Goal: Information Seeking & Learning: Learn about a topic

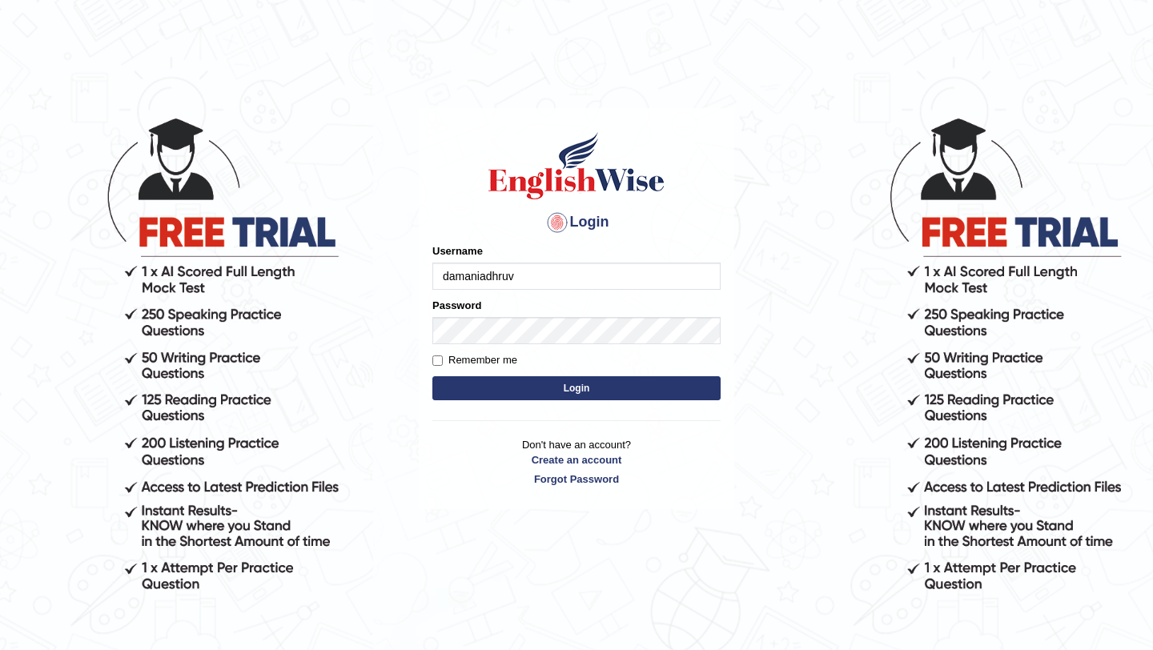
type input "damaniadhruv"
type input "4"
type input "damaniadhruv"
click at [593, 389] on button "Login" at bounding box center [576, 388] width 288 height 24
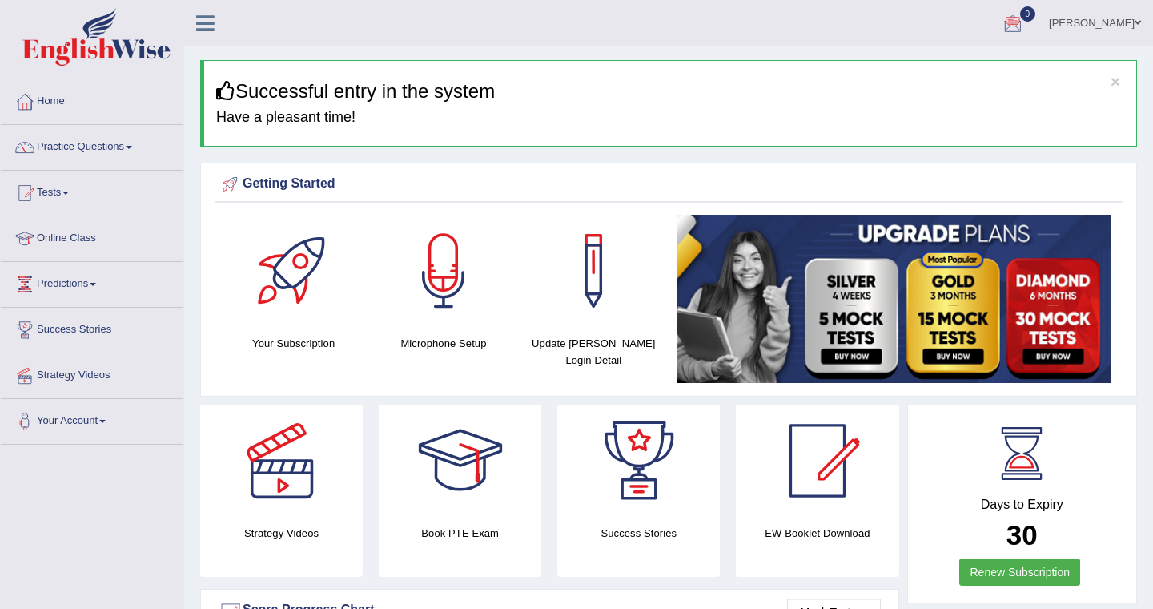
click at [90, 239] on link "Online Class" at bounding box center [92, 236] width 183 height 40
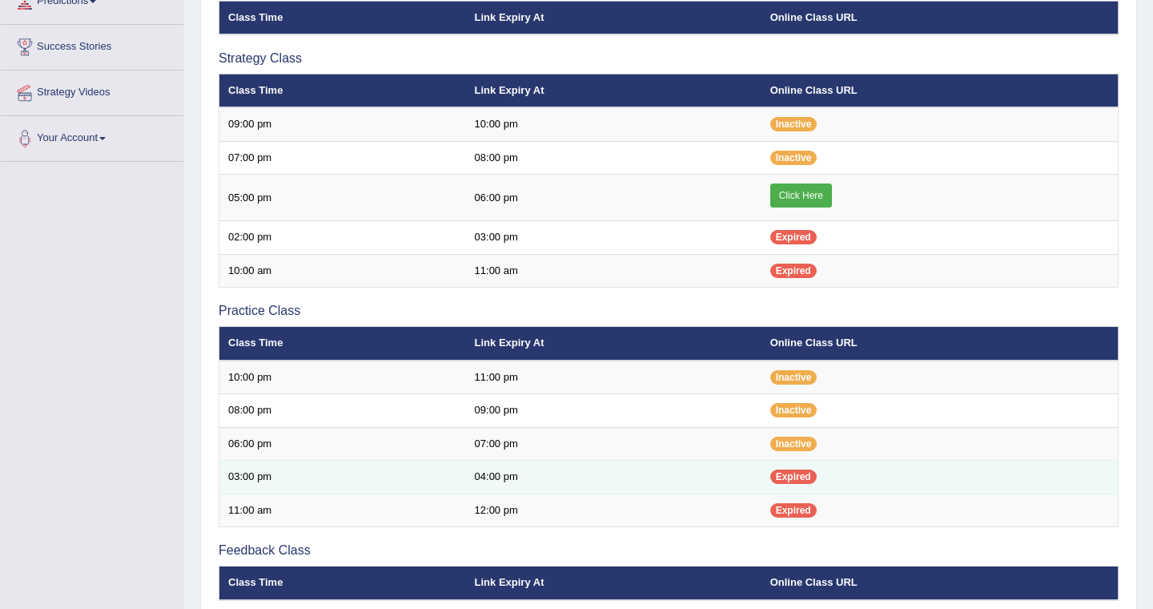
scroll to position [269, 0]
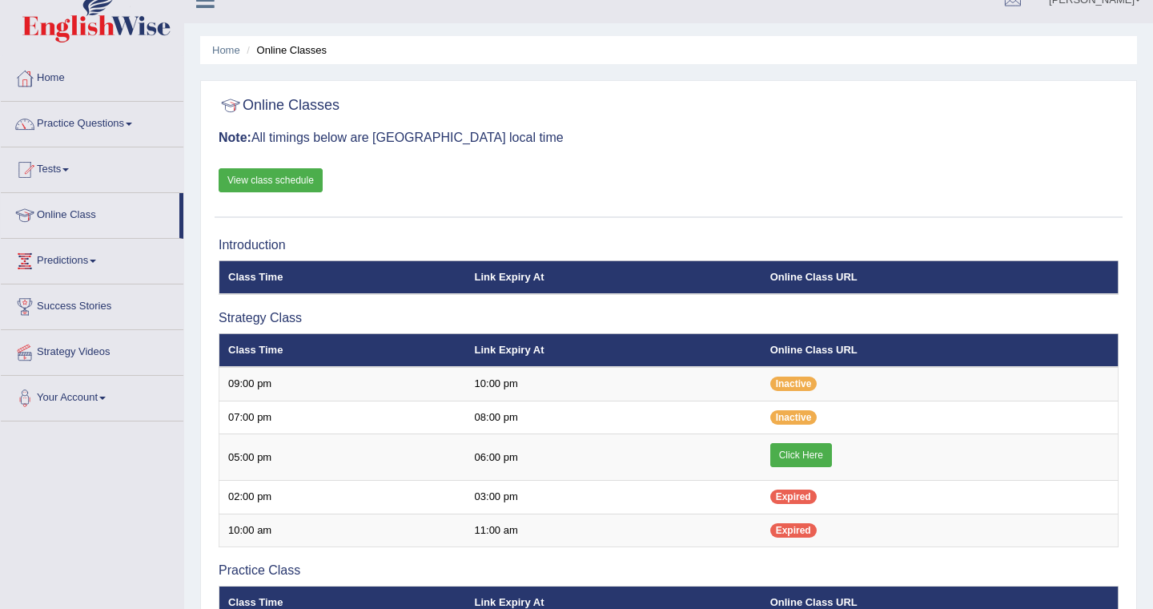
scroll to position [22, 0]
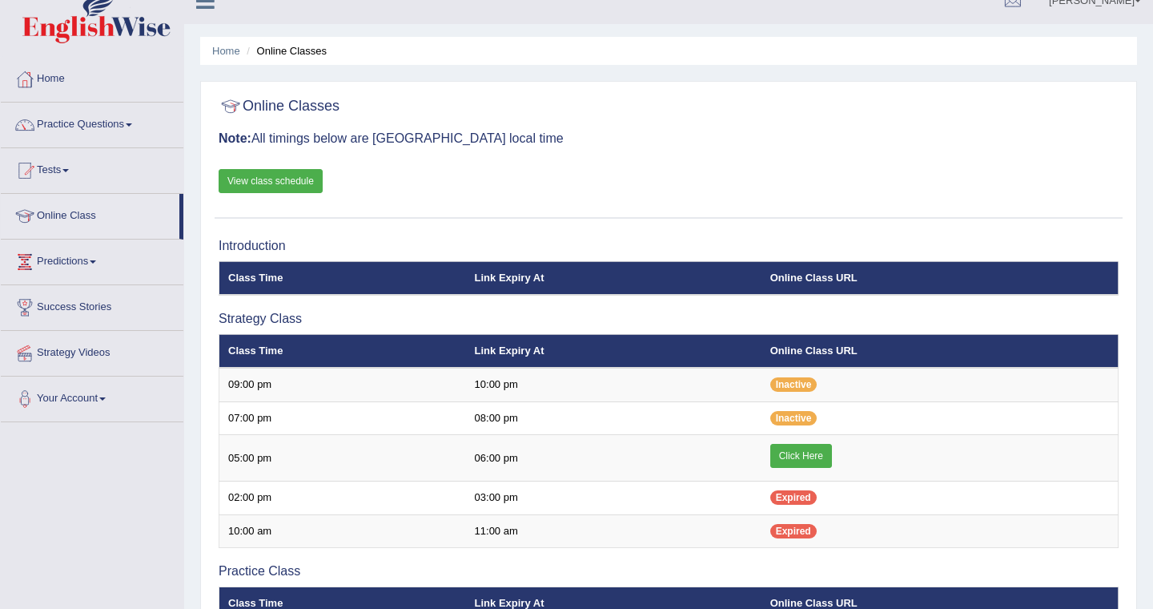
click at [292, 183] on link "View class schedule" at bounding box center [271, 181] width 104 height 24
click at [64, 78] on link "Home" at bounding box center [92, 77] width 183 height 40
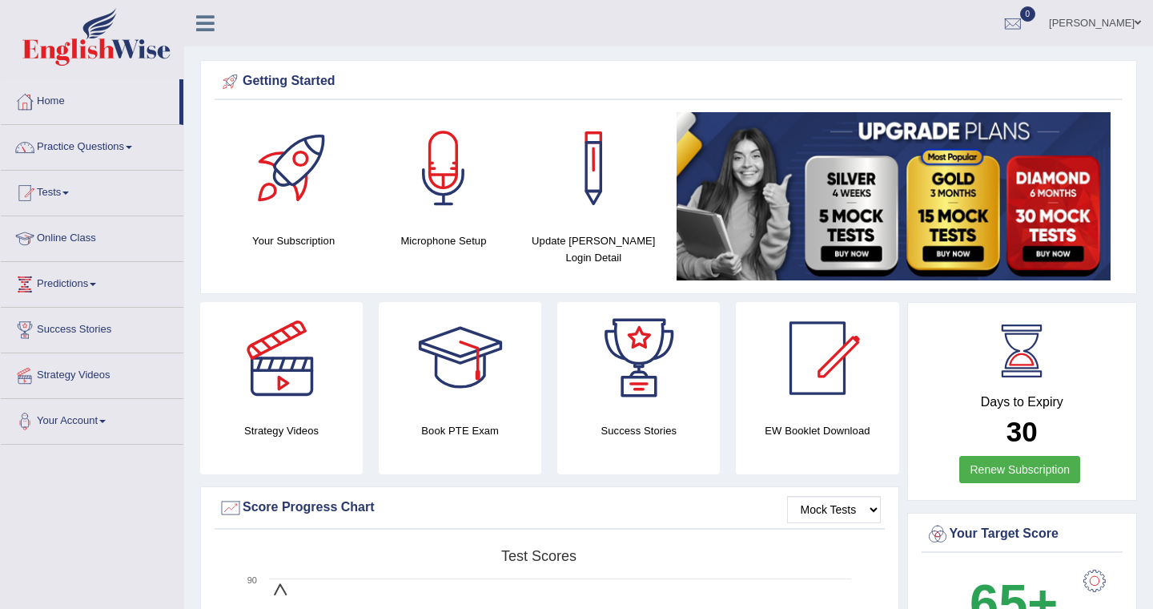
click at [452, 180] on div at bounding box center [444, 168] width 112 height 112
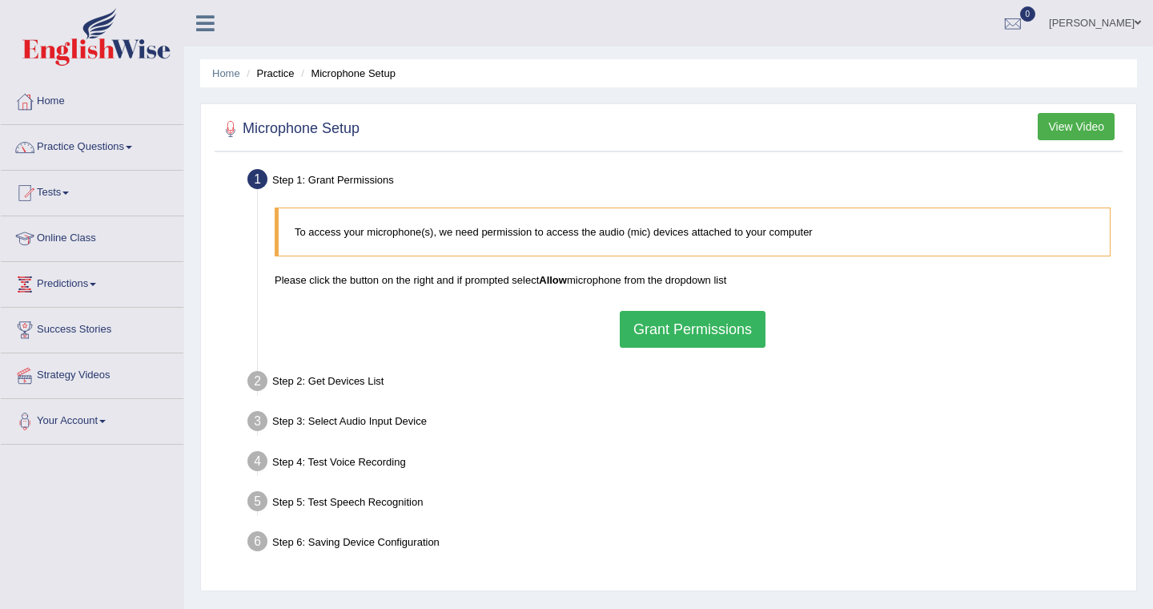
click at [704, 329] on button "Grant Permissions" at bounding box center [693, 329] width 146 height 37
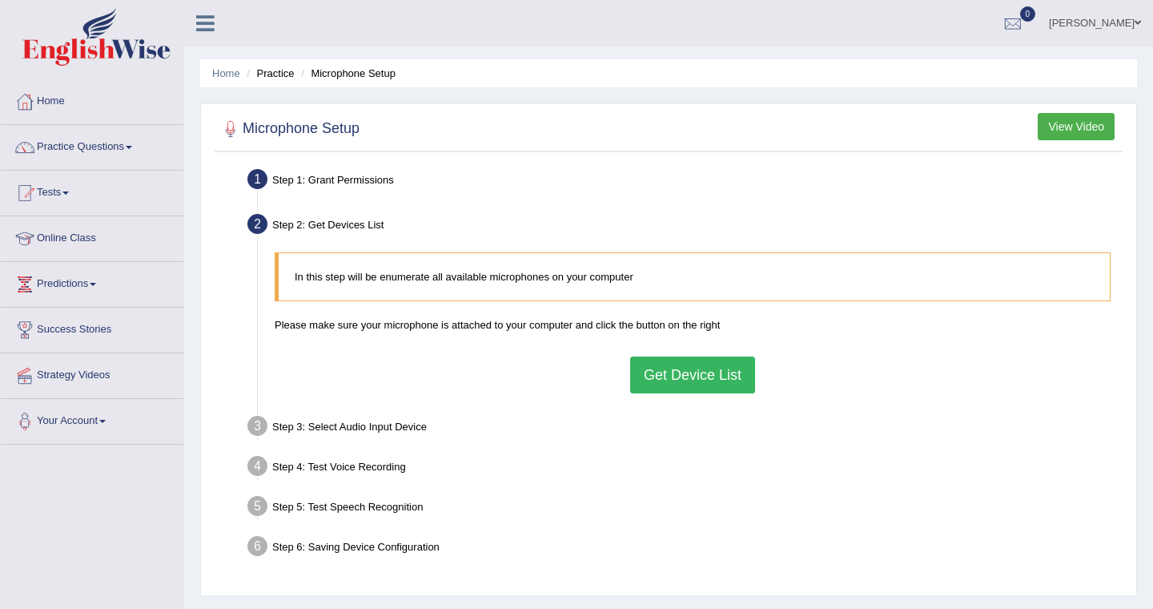
click at [712, 374] on button "Get Device List" at bounding box center [692, 374] width 125 height 37
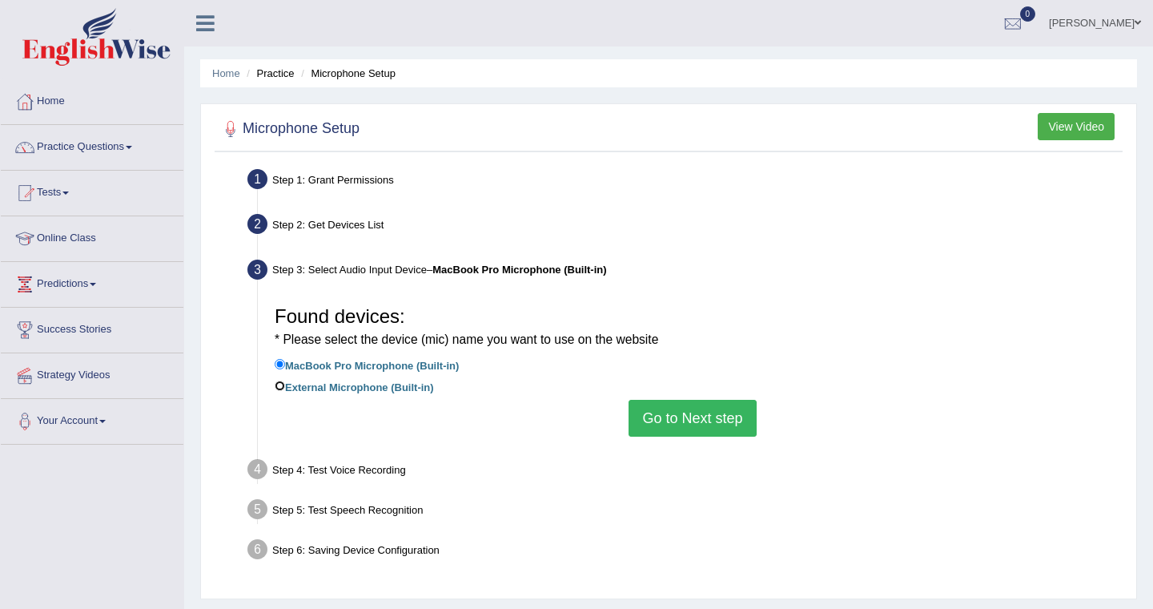
click at [280, 386] on input "External Microphone (Built-in)" at bounding box center [280, 385] width 10 height 10
radio input "true"
click at [718, 420] on button "Go to Next step" at bounding box center [692, 418] width 127 height 37
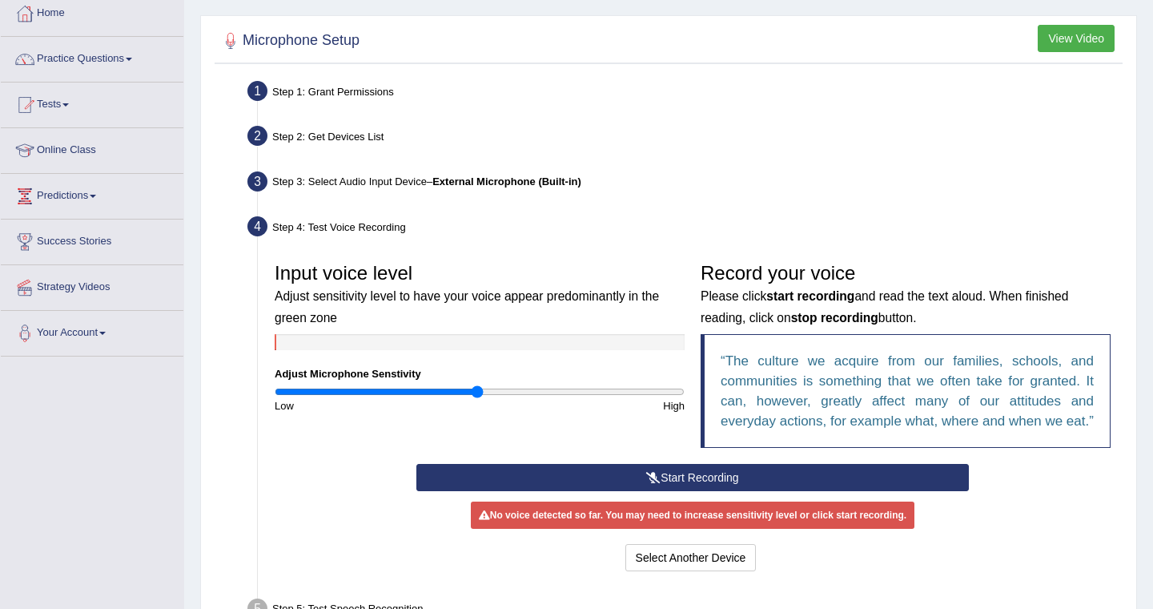
scroll to position [94, 0]
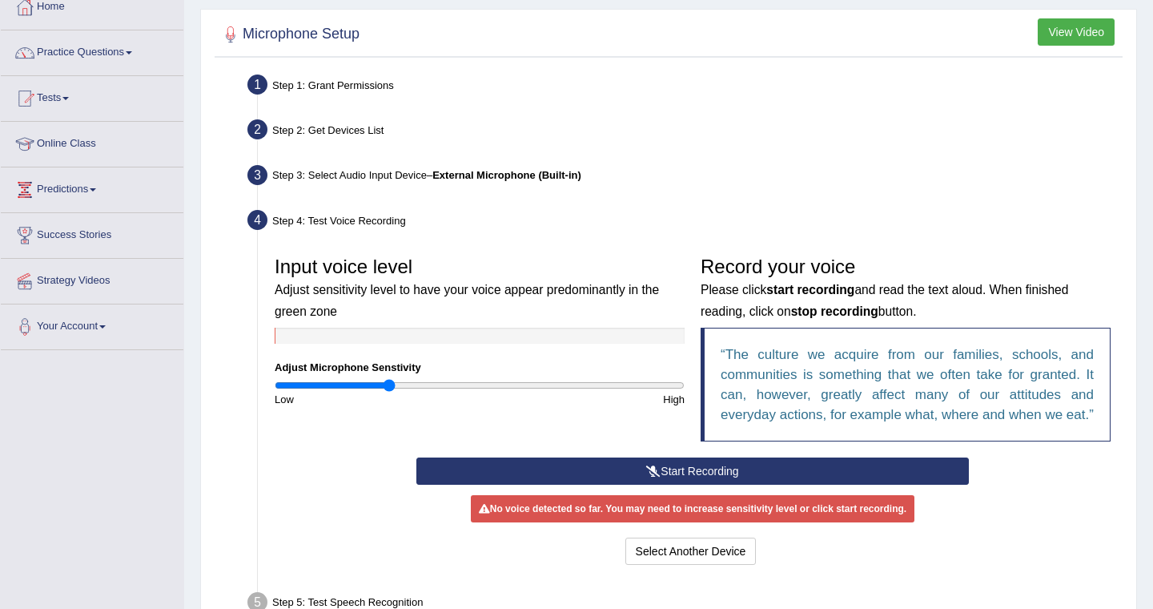
drag, startPoint x: 476, startPoint y: 388, endPoint x: 389, endPoint y: 396, distance: 86.9
click at [388, 392] on input "range" at bounding box center [480, 385] width 410 height 13
drag, startPoint x: 390, startPoint y: 389, endPoint x: 404, endPoint y: 391, distance: 14.5
click at [404, 391] on input "range" at bounding box center [480, 385] width 410 height 13
drag, startPoint x: 408, startPoint y: 389, endPoint x: 423, endPoint y: 390, distance: 15.2
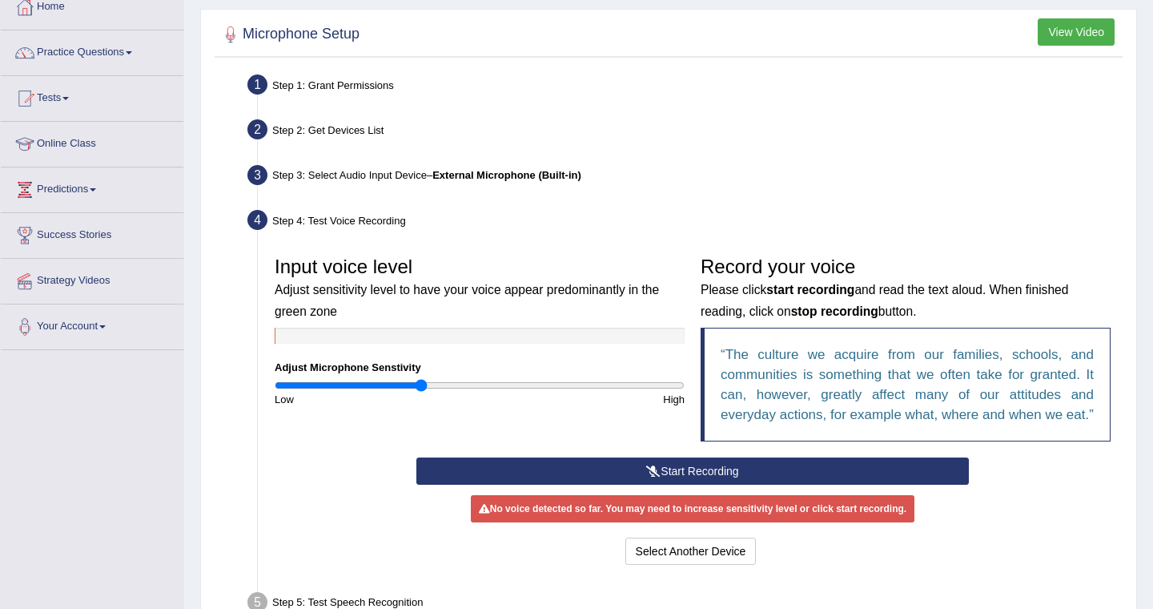
click at [423, 390] on input "range" at bounding box center [480, 385] width 410 height 13
type input "0.76"
click at [428, 385] on input "range" at bounding box center [480, 385] width 410 height 13
click at [677, 484] on button "Start Recording" at bounding box center [692, 470] width 552 height 27
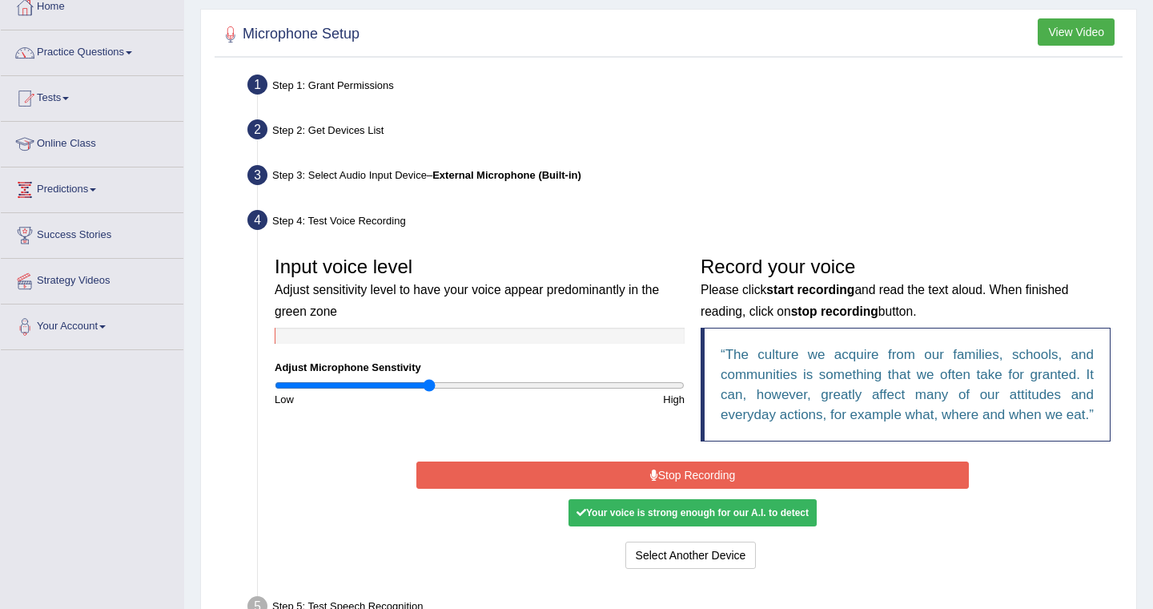
click at [658, 488] on button "Stop Recording" at bounding box center [692, 474] width 552 height 27
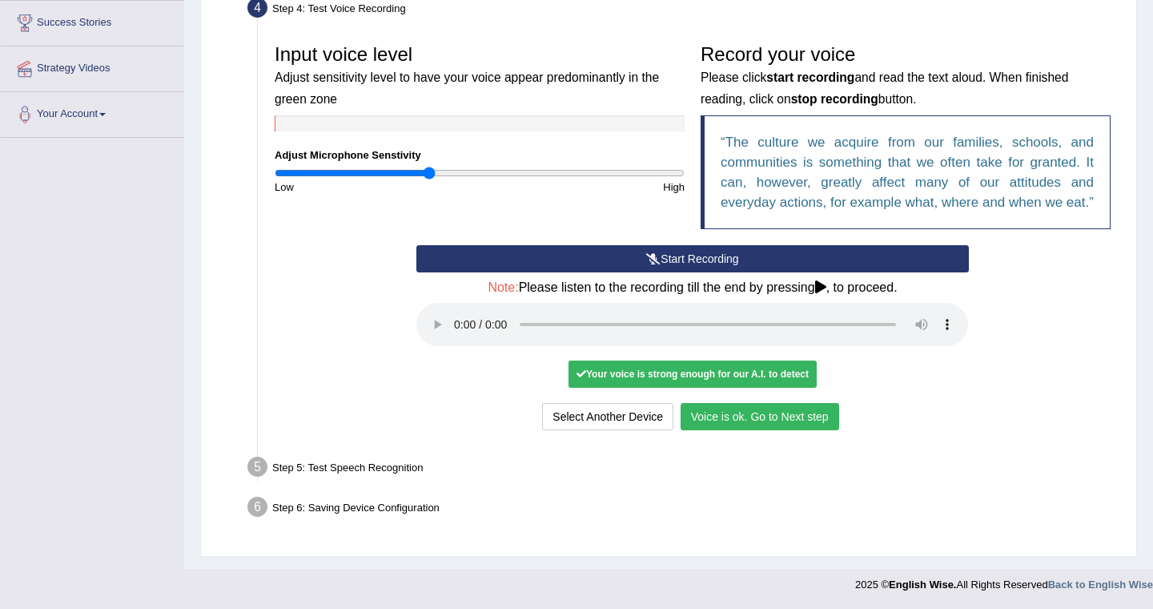
scroll to position [327, 0]
click at [780, 418] on button "Voice is ok. Go to Next step" at bounding box center [760, 416] width 159 height 27
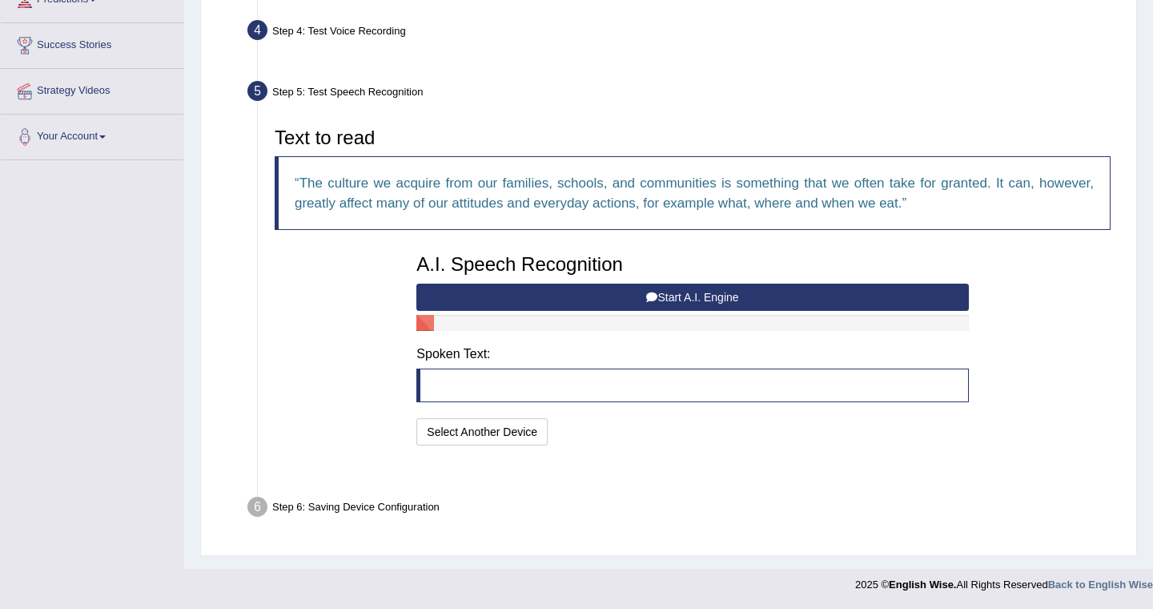
scroll to position [244, 0]
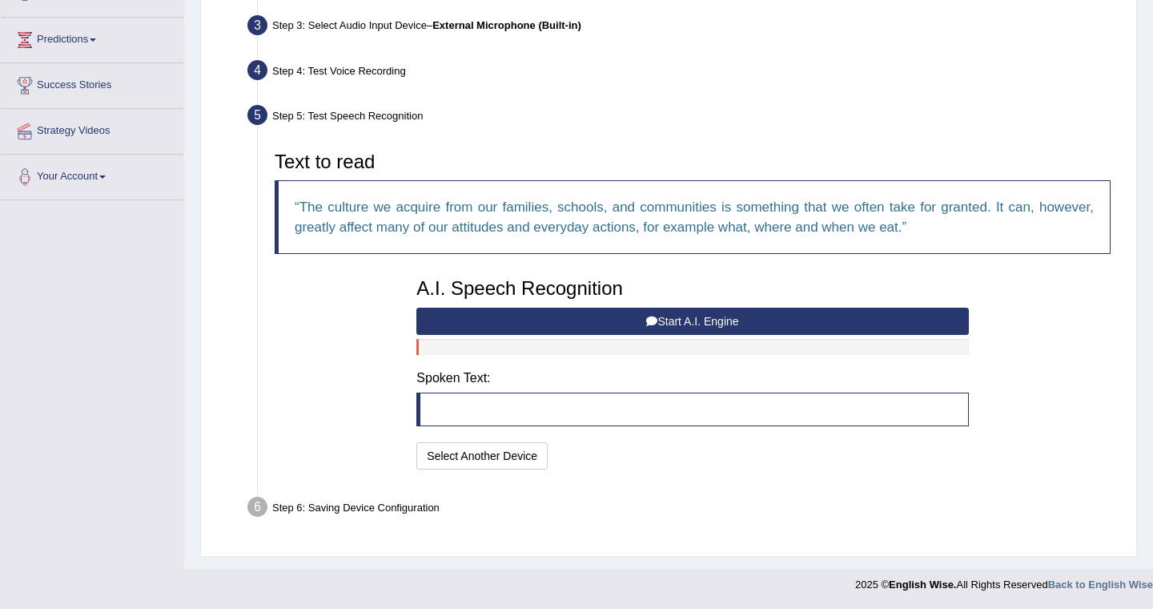
click at [709, 322] on button "Start A.I. Engine" at bounding box center [692, 321] width 552 height 27
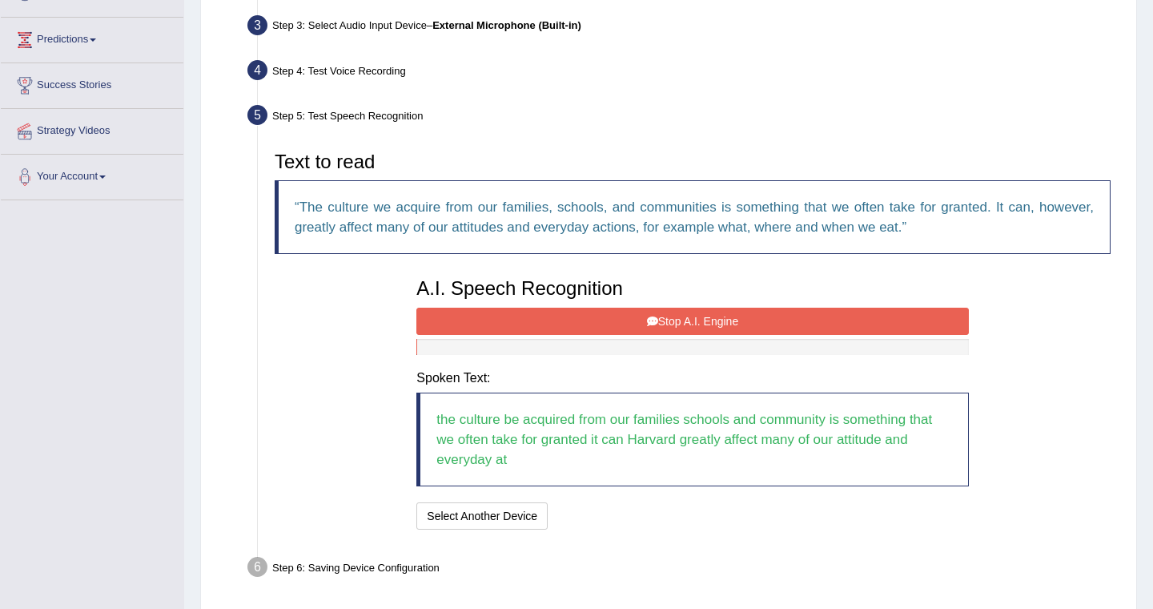
click at [650, 320] on icon at bounding box center [652, 321] width 11 height 11
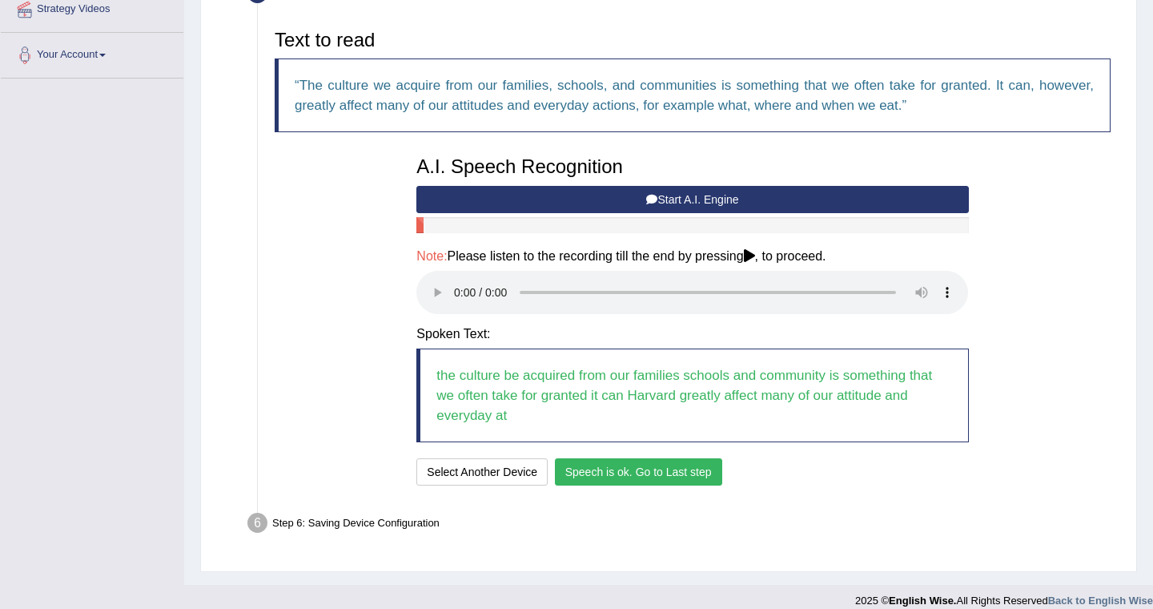
scroll to position [368, 0]
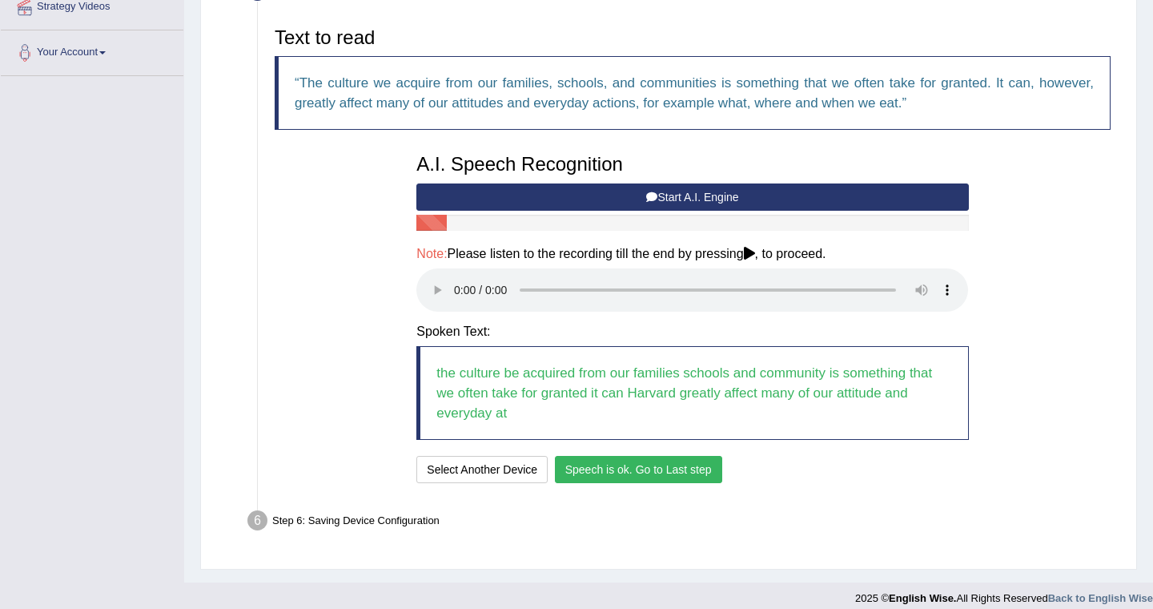
click at [661, 476] on button "Speech is ok. Go to Last step" at bounding box center [638, 469] width 167 height 27
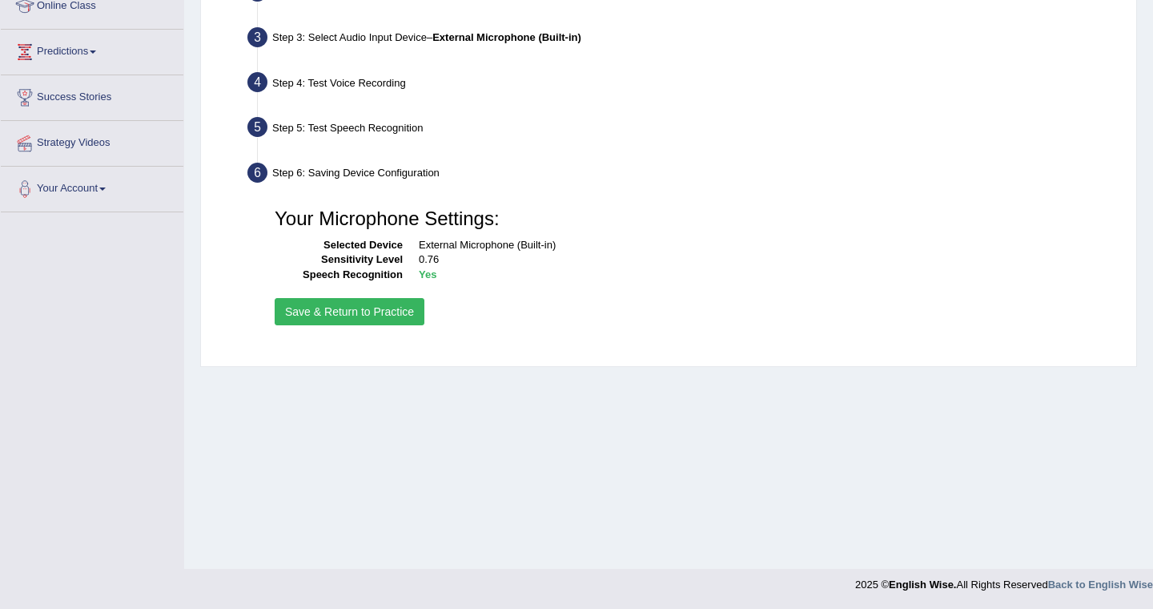
click at [356, 316] on button "Save & Return to Practice" at bounding box center [350, 311] width 150 height 27
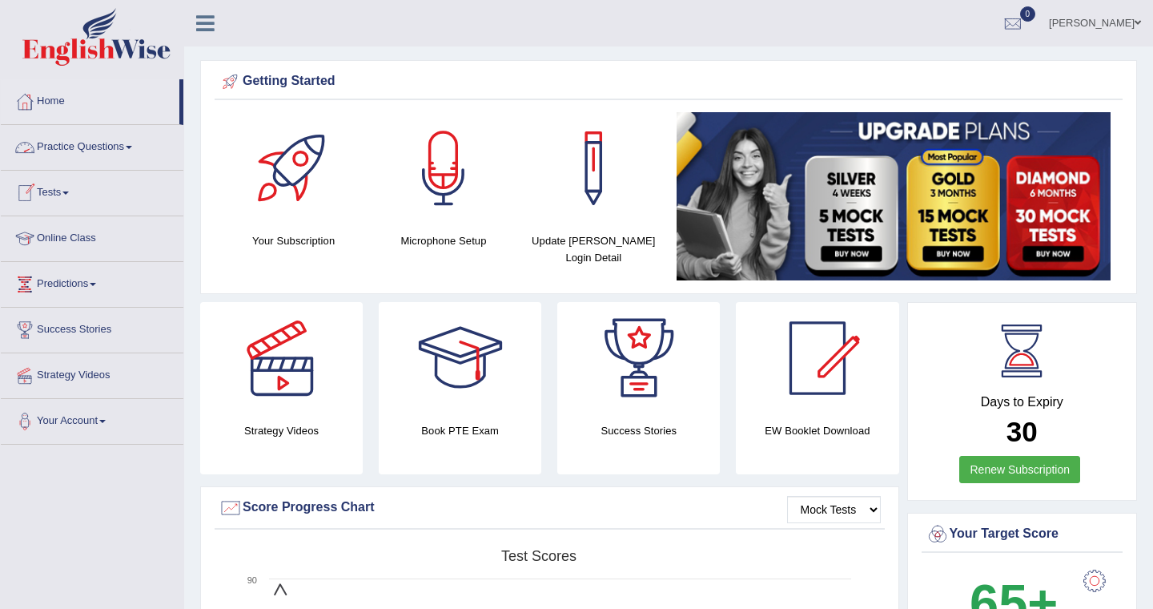
click at [132, 147] on span at bounding box center [129, 147] width 6 height 3
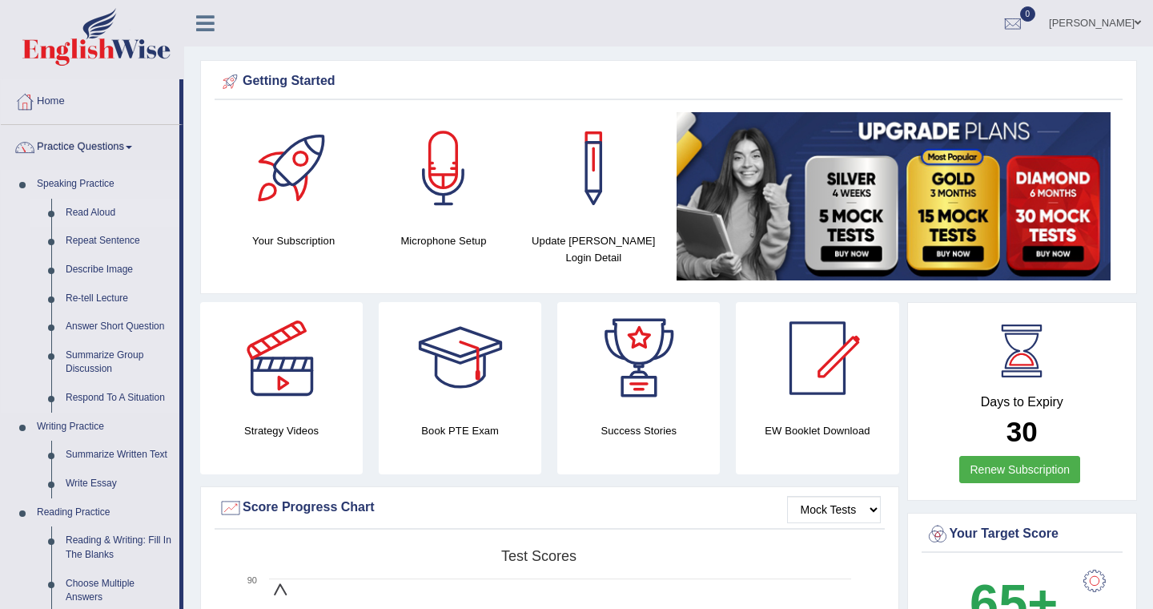
click at [103, 212] on link "Read Aloud" at bounding box center [118, 213] width 121 height 29
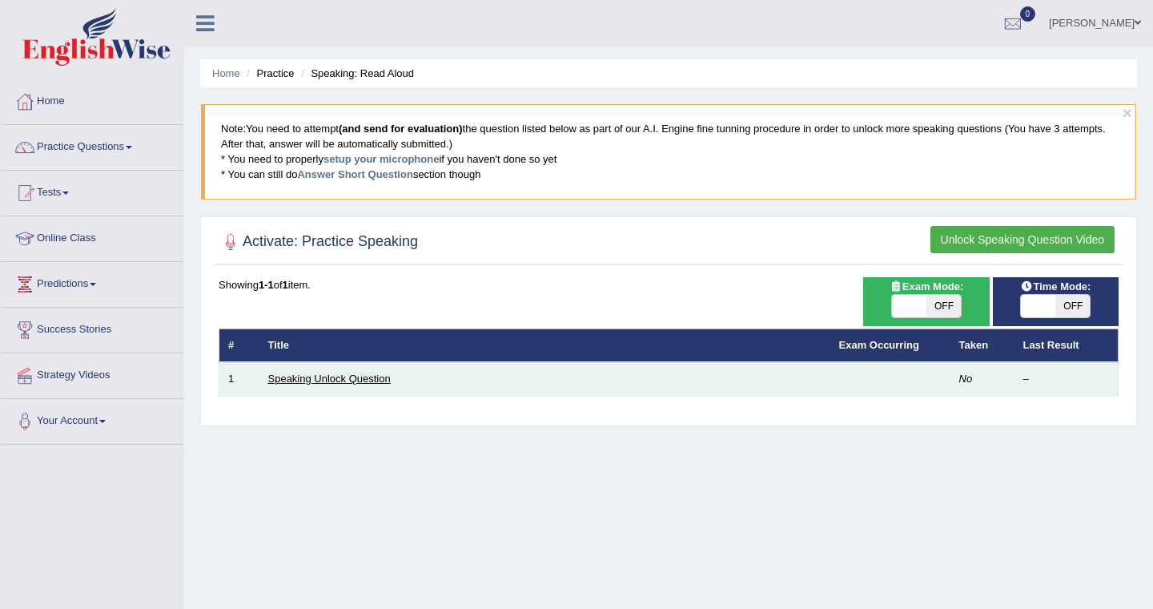
click at [372, 380] on link "Speaking Unlock Question" at bounding box center [329, 378] width 123 height 12
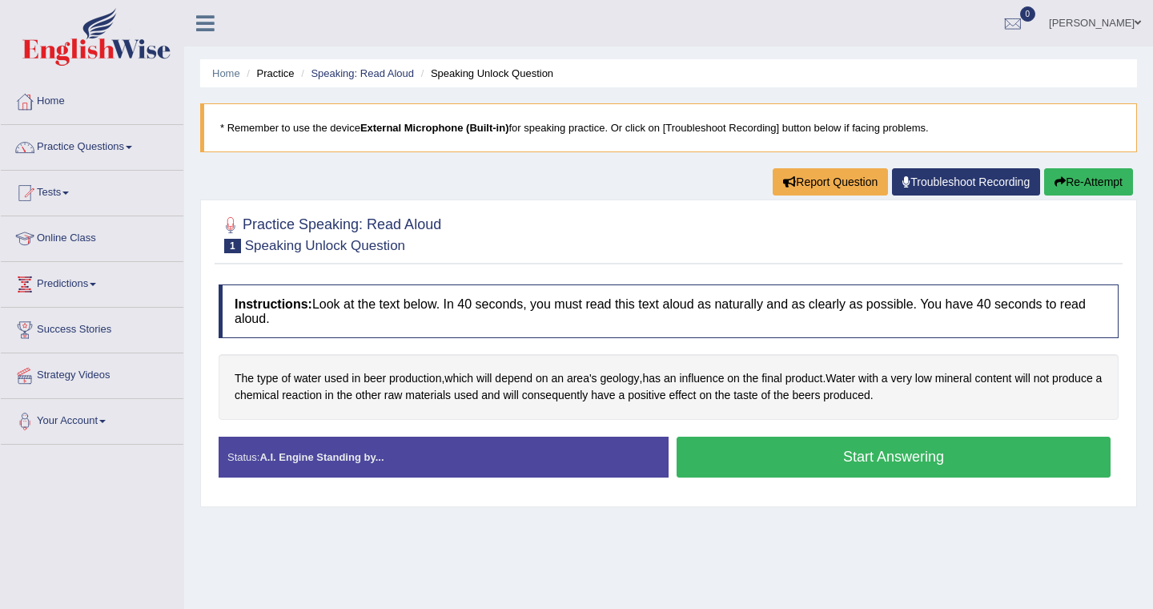
click at [872, 462] on button "Start Answering" at bounding box center [894, 456] width 434 height 41
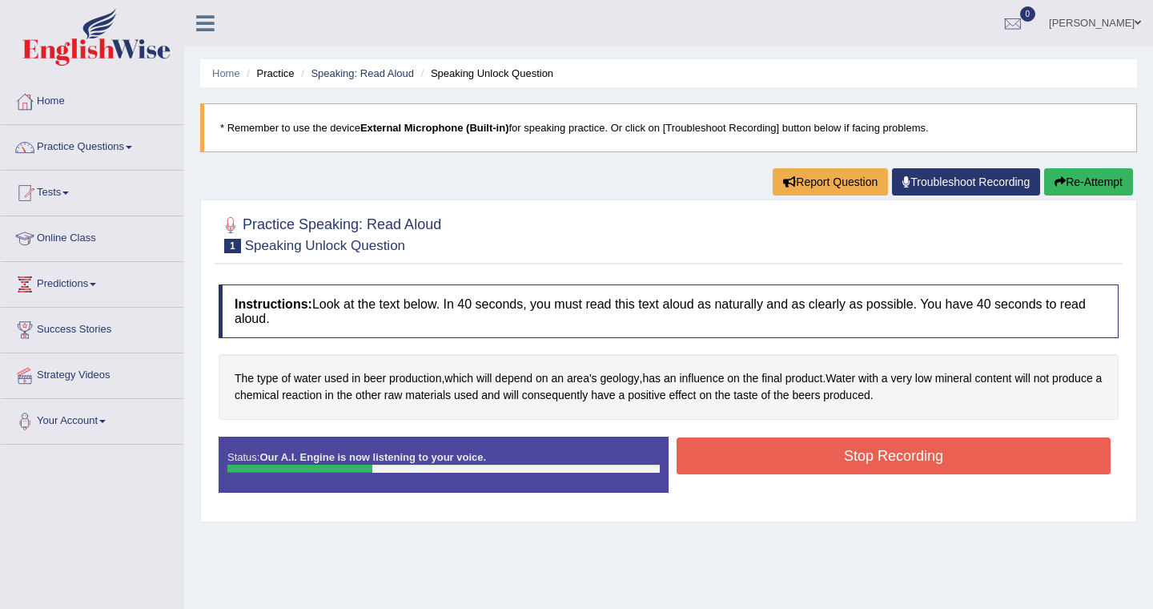
click at [867, 462] on button "Stop Recording" at bounding box center [894, 455] width 434 height 37
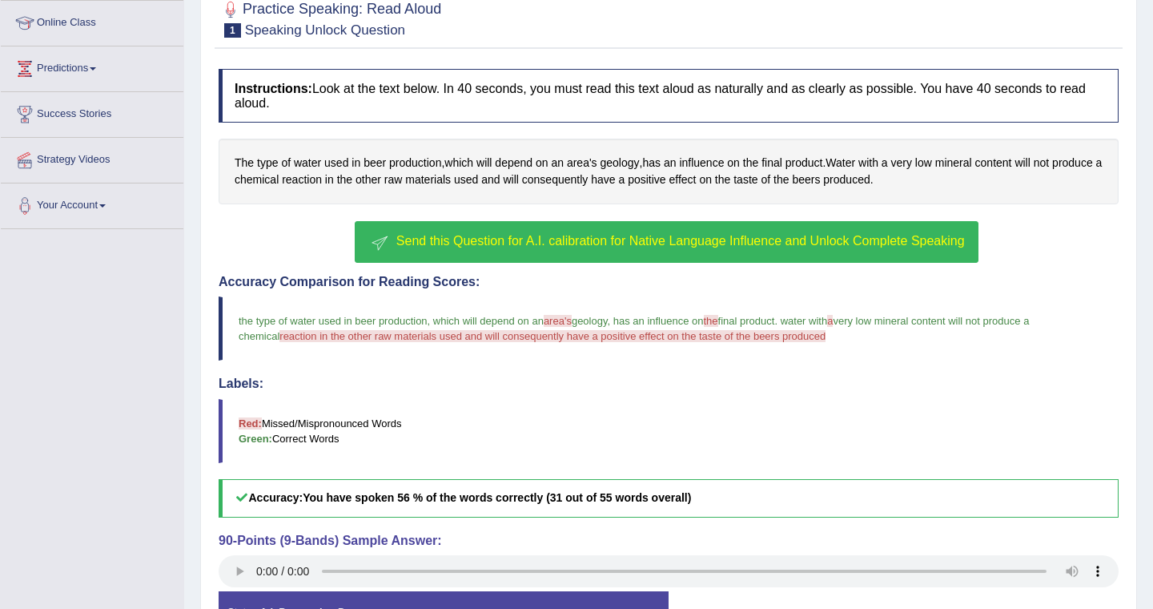
scroll to position [215, 0]
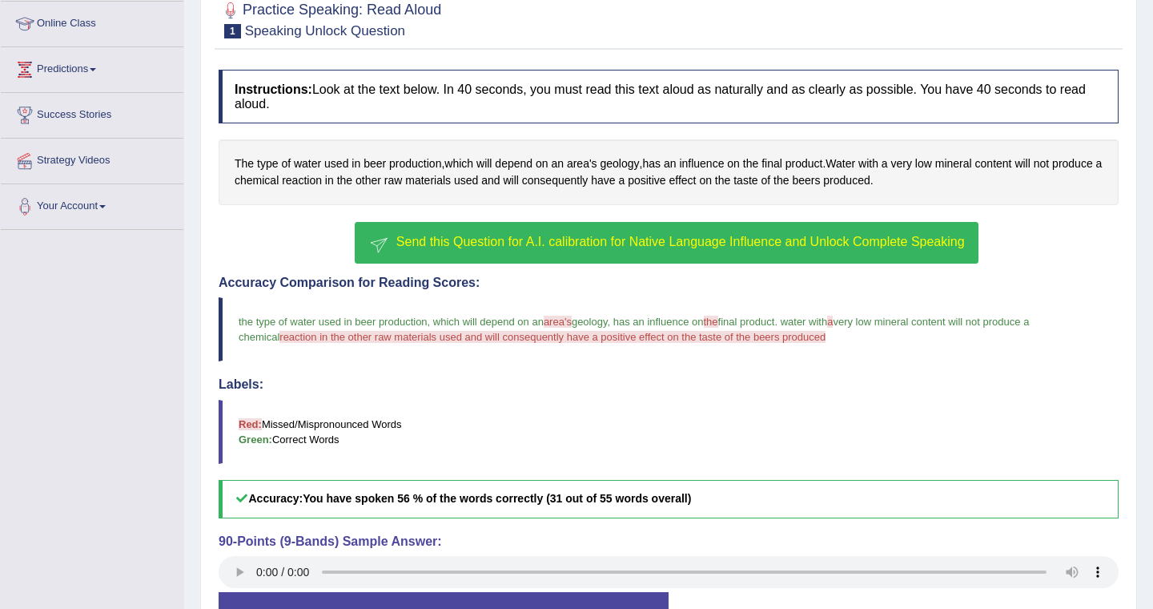
click at [798, 245] on span "Send this Question for A.I. calibration for Native Language Influence and Unloc…" at bounding box center [680, 242] width 569 height 14
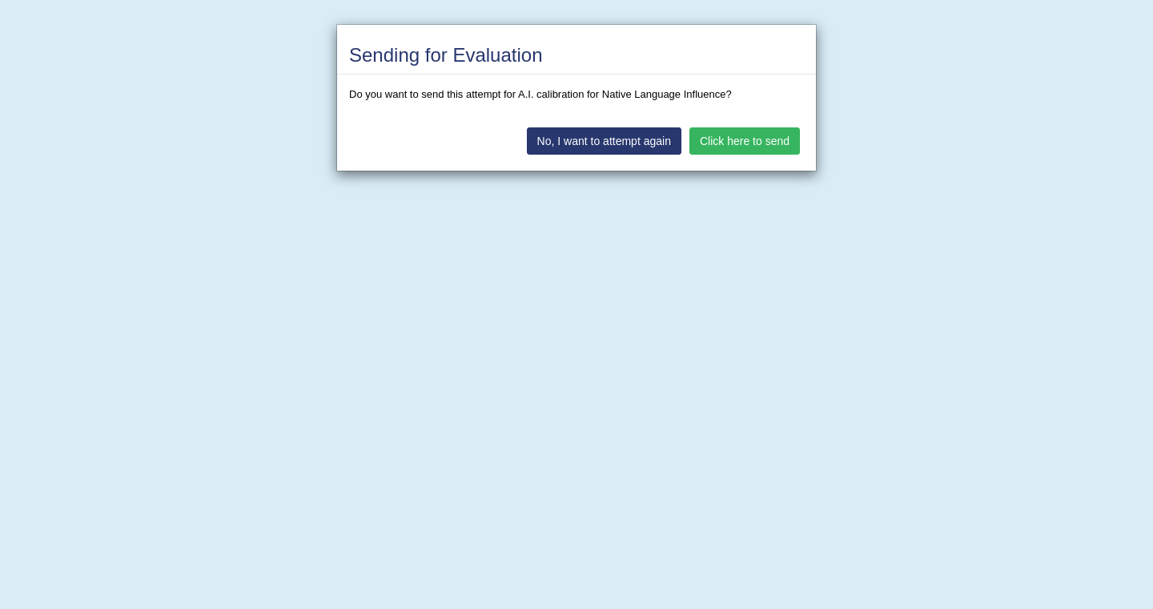
click at [752, 145] on button "Click here to send" at bounding box center [744, 140] width 111 height 27
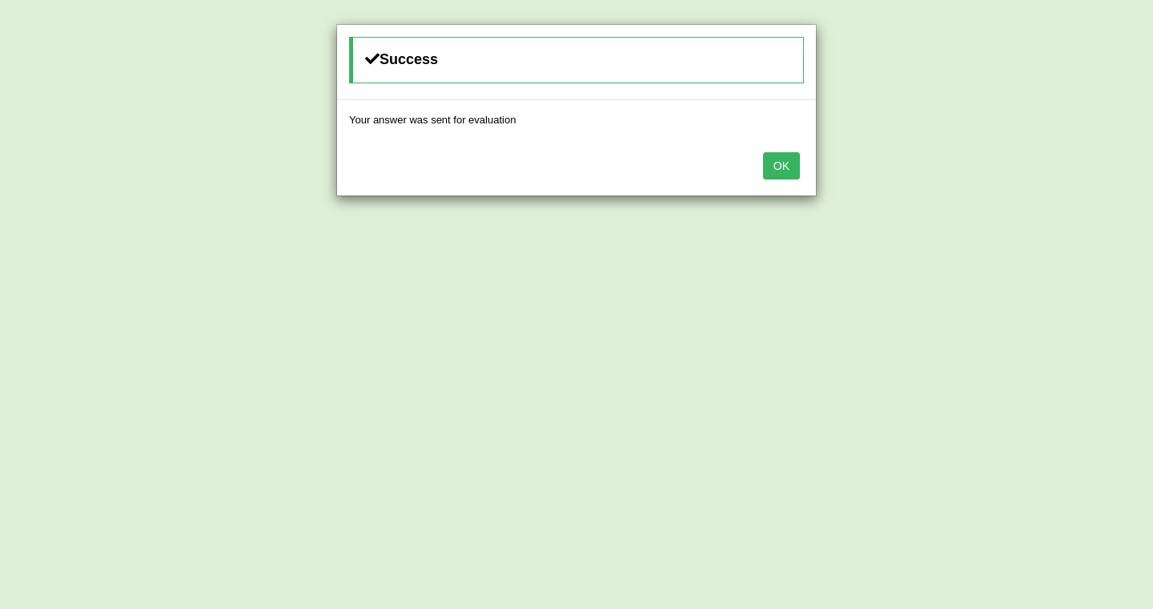
click at [789, 163] on button "OK" at bounding box center [781, 165] width 37 height 27
